Goal: Transaction & Acquisition: Download file/media

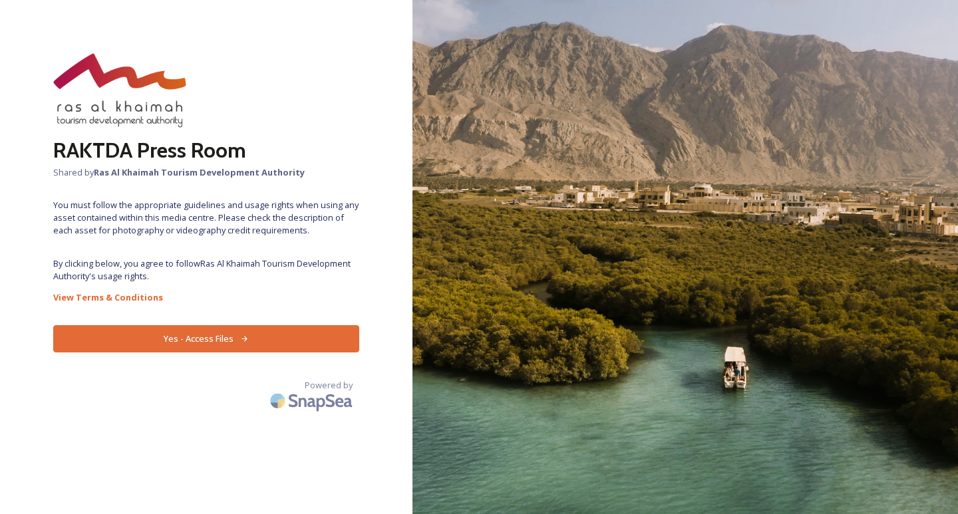
click at [184, 333] on button "Yes - Access Files" at bounding box center [206, 338] width 306 height 27
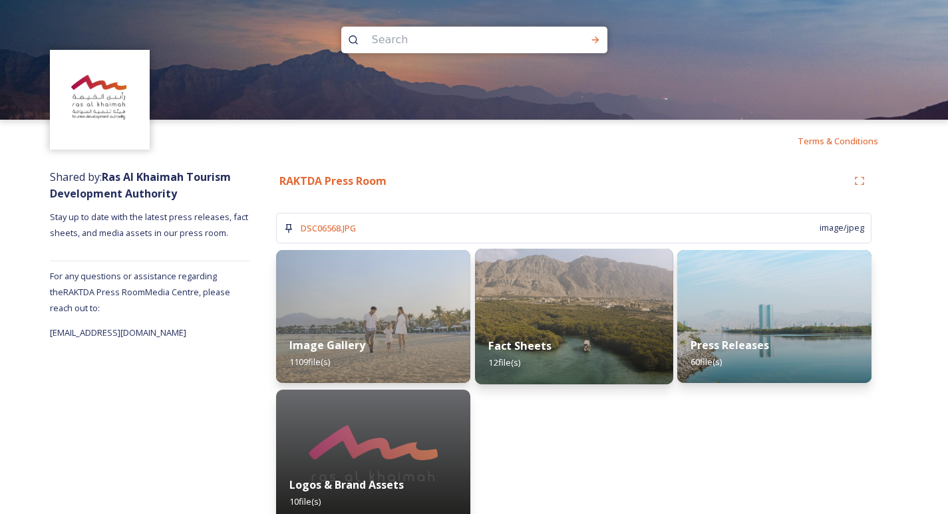
click at [522, 335] on div "Fact Sheets 12 file(s)" at bounding box center [574, 354] width 198 height 61
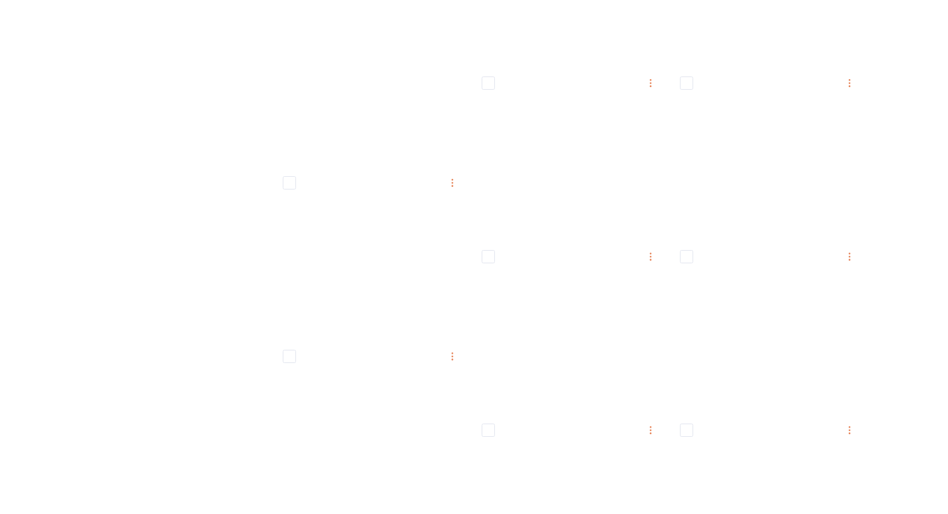
scroll to position [355, 0]
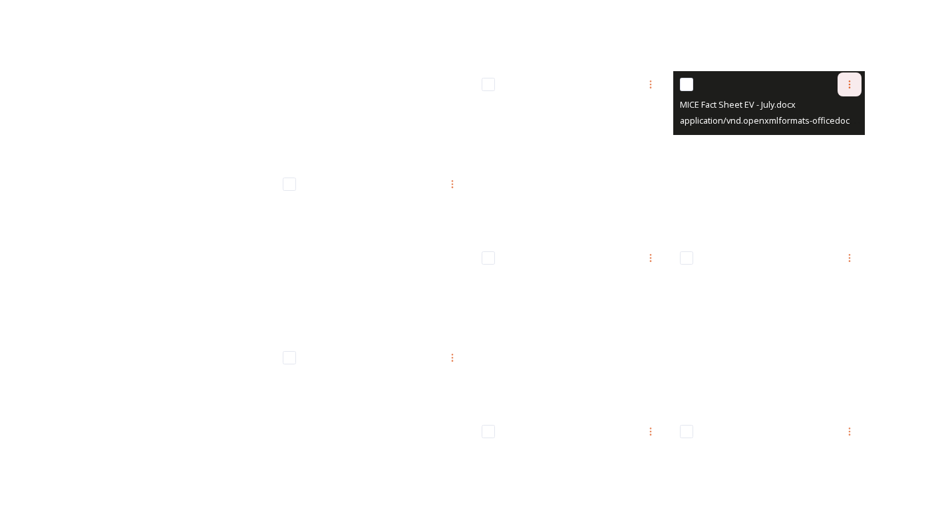
click at [851, 84] on icon at bounding box center [850, 84] width 11 height 11
click at [827, 141] on span "Download" at bounding box center [834, 139] width 41 height 13
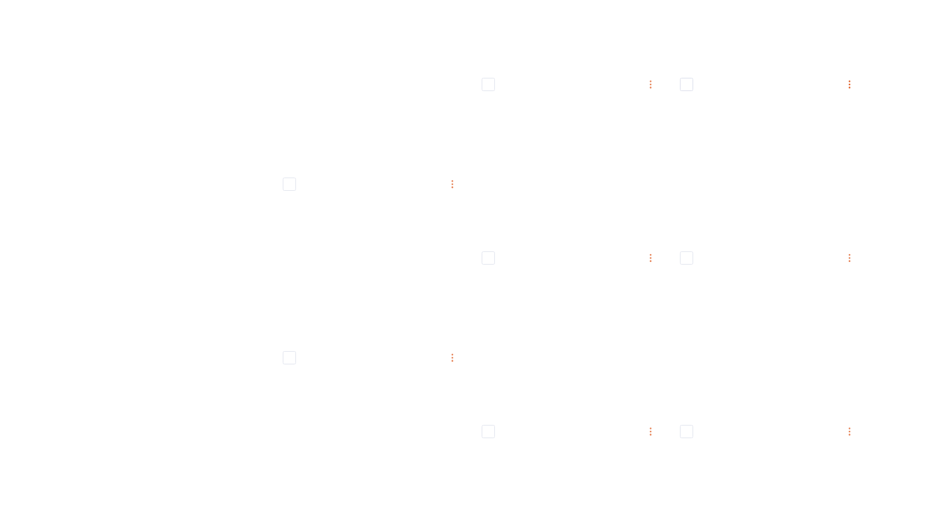
click at [918, 114] on div "Shared by: Ras Al Khaimah Tourism Development Authority Stay up to date with th…" at bounding box center [474, 261] width 948 height 906
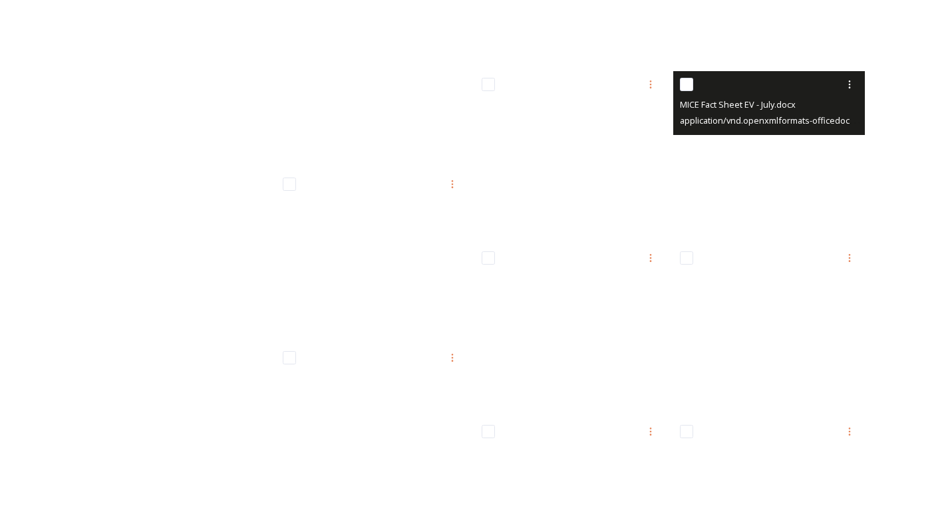
click at [686, 85] on input "checkbox" at bounding box center [686, 84] width 13 height 13
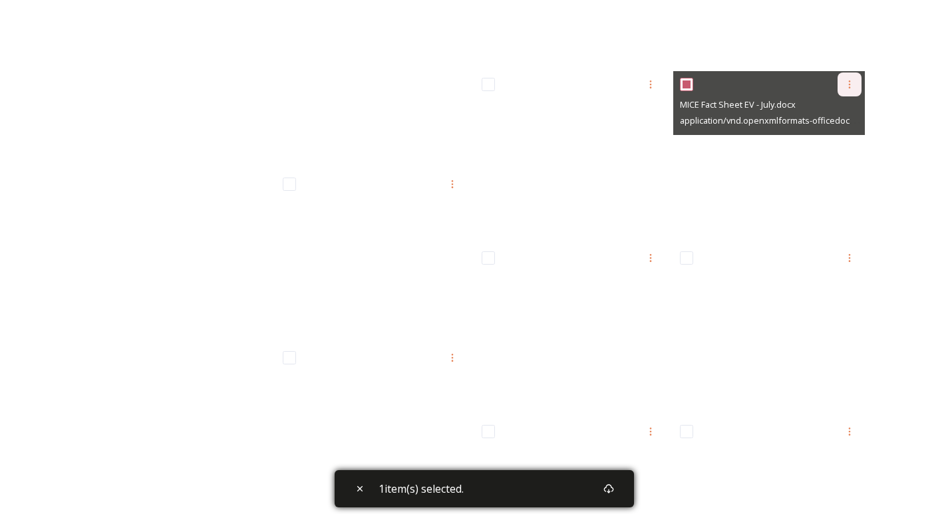
click at [851, 86] on icon at bounding box center [850, 84] width 11 height 11
click at [833, 139] on span "Download" at bounding box center [834, 139] width 41 height 13
click at [848, 83] on icon at bounding box center [850, 84] width 11 height 11
click at [686, 85] on input "checkbox" at bounding box center [686, 84] width 13 height 13
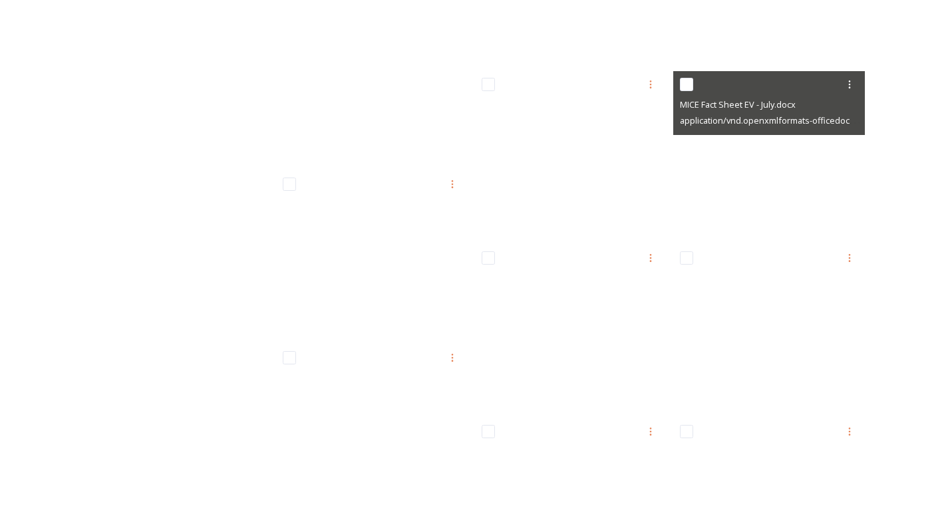
click at [686, 85] on input "checkbox" at bounding box center [686, 84] width 13 height 13
checkbox input "true"
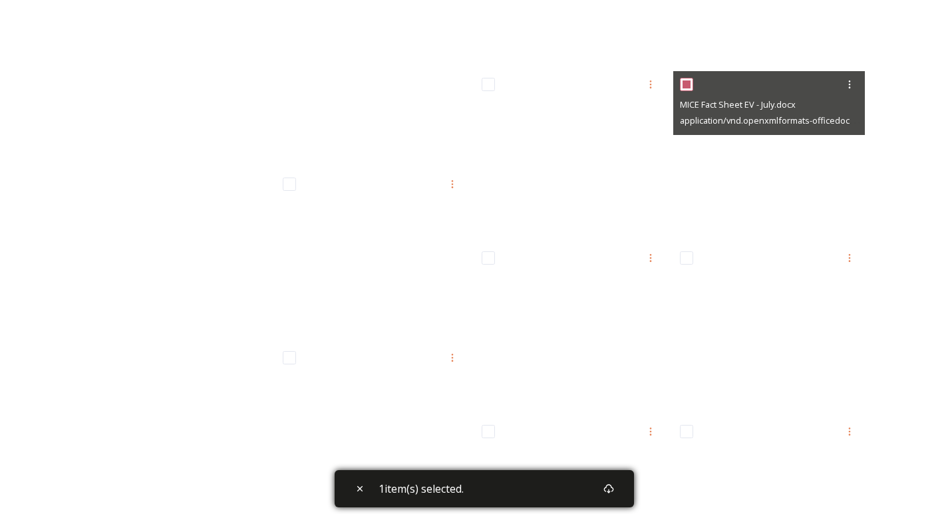
click at [755, 110] on span "MICE Fact Sheet EV - July.docx" at bounding box center [738, 104] width 116 height 12
click at [848, 84] on icon at bounding box center [850, 84] width 11 height 11
click at [827, 136] on span "Download" at bounding box center [834, 139] width 41 height 13
click at [845, 89] on icon at bounding box center [850, 84] width 11 height 11
click at [827, 116] on span "View File" at bounding box center [831, 113] width 35 height 13
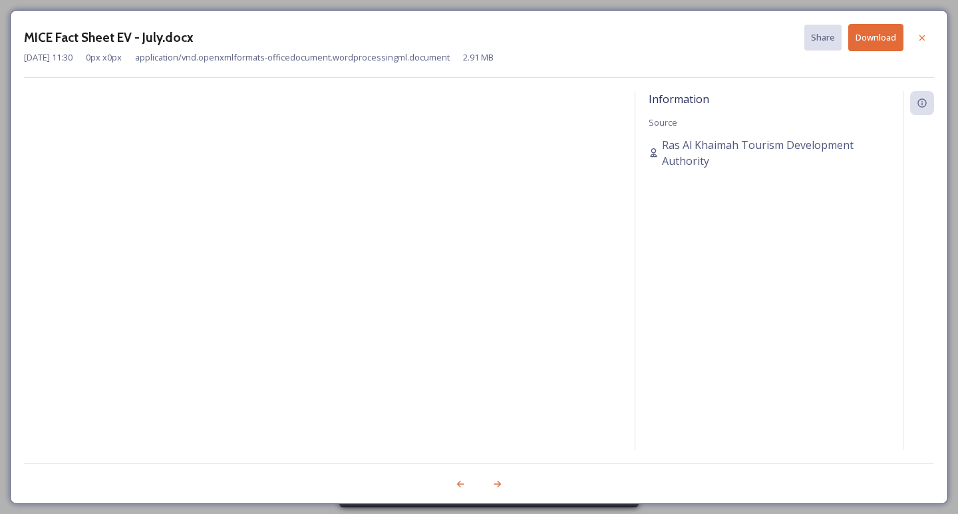
click at [869, 39] on button "Download" at bounding box center [875, 37] width 55 height 27
click at [922, 37] on icon at bounding box center [922, 37] width 5 height 5
